Goal: Understand site structure: Understand site structure

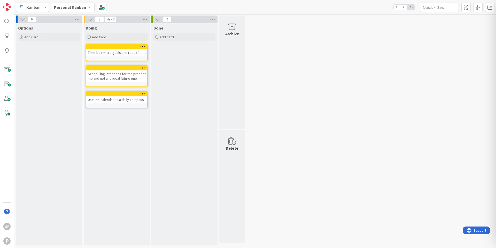
click at [157, 21] on icon at bounding box center [158, 20] width 6 height 6
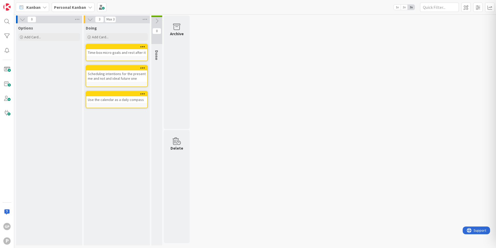
click at [157, 21] on icon at bounding box center [157, 21] width 6 height 6
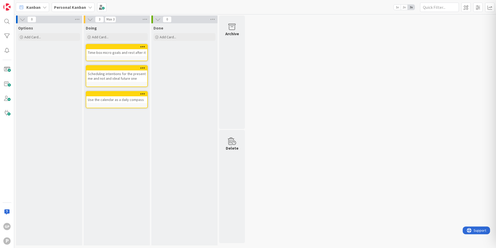
click at [88, 19] on icon at bounding box center [90, 20] width 6 height 6
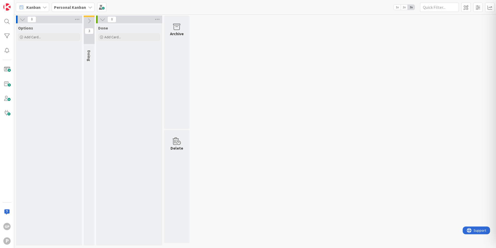
click at [88, 19] on icon at bounding box center [89, 21] width 6 height 6
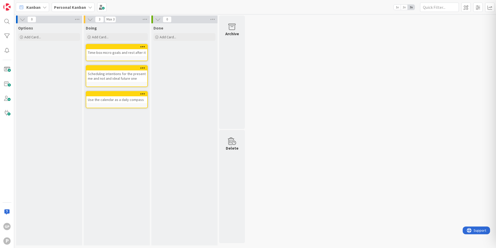
click at [158, 19] on icon at bounding box center [158, 20] width 6 height 6
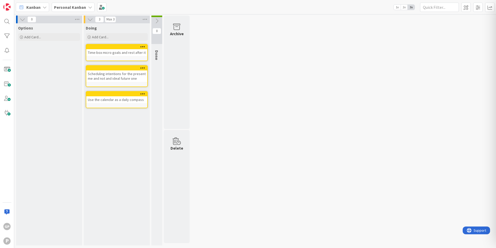
click at [158, 19] on icon at bounding box center [157, 21] width 6 height 6
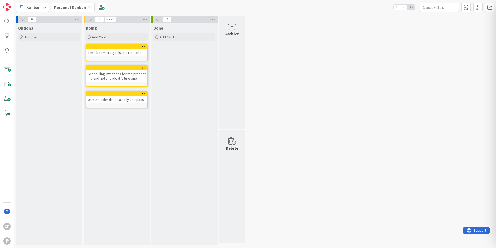
click at [91, 18] on icon at bounding box center [90, 20] width 6 height 6
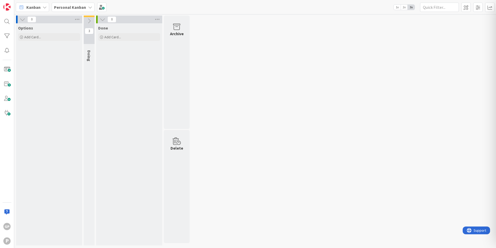
click at [91, 18] on icon at bounding box center [89, 21] width 6 height 6
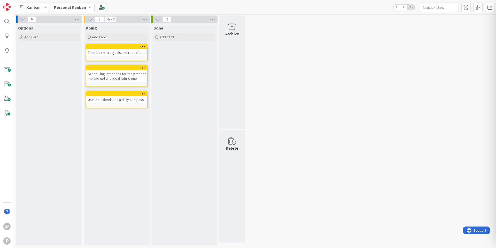
click at [158, 20] on icon at bounding box center [158, 20] width 6 height 6
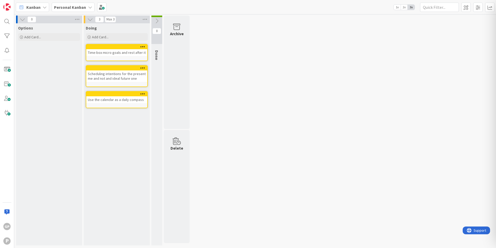
click at [158, 20] on icon at bounding box center [157, 21] width 6 height 6
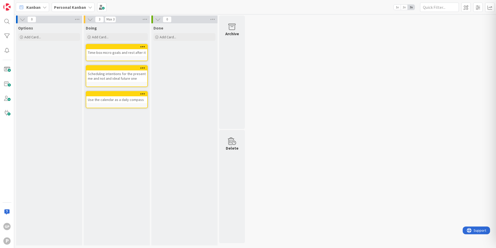
click at [89, 19] on icon at bounding box center [90, 20] width 6 height 6
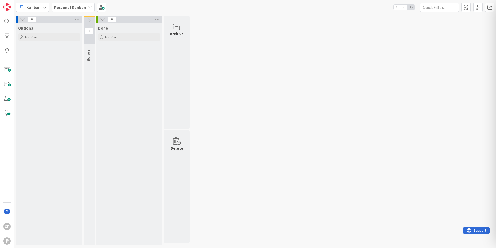
click at [89, 19] on icon at bounding box center [89, 21] width 6 height 6
